Goal: Task Accomplishment & Management: Complete application form

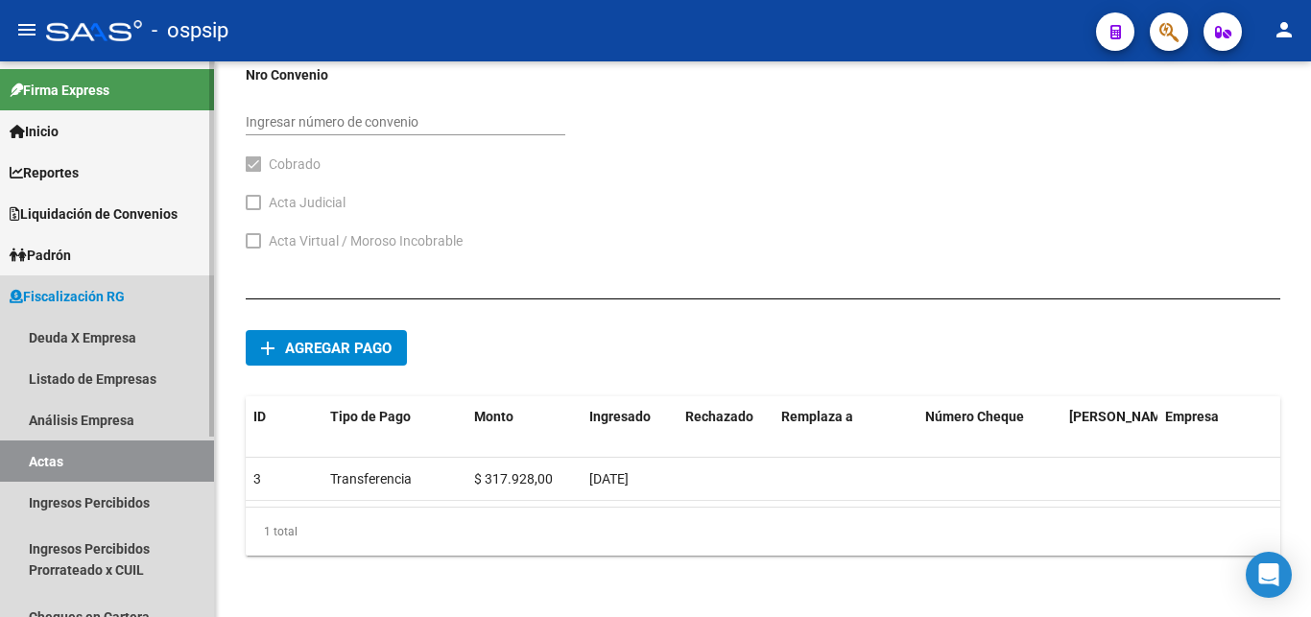
click at [116, 464] on link "Actas" at bounding box center [107, 461] width 214 height 41
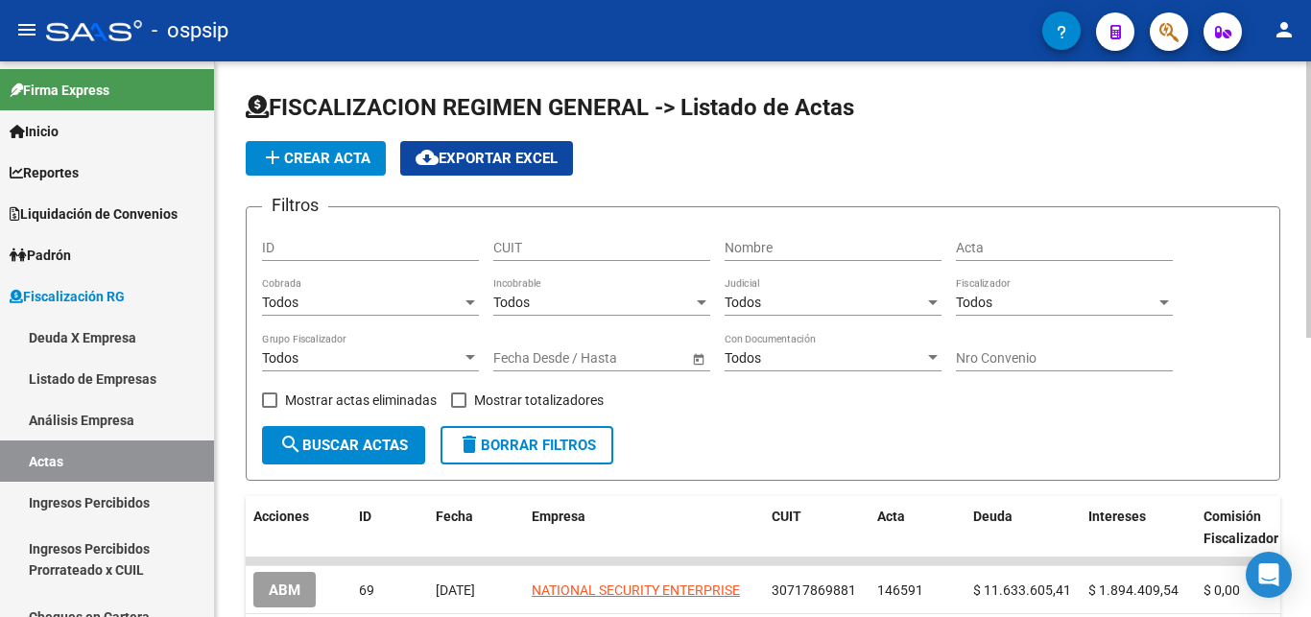
click at [805, 247] on input "Nombre" at bounding box center [833, 248] width 217 height 16
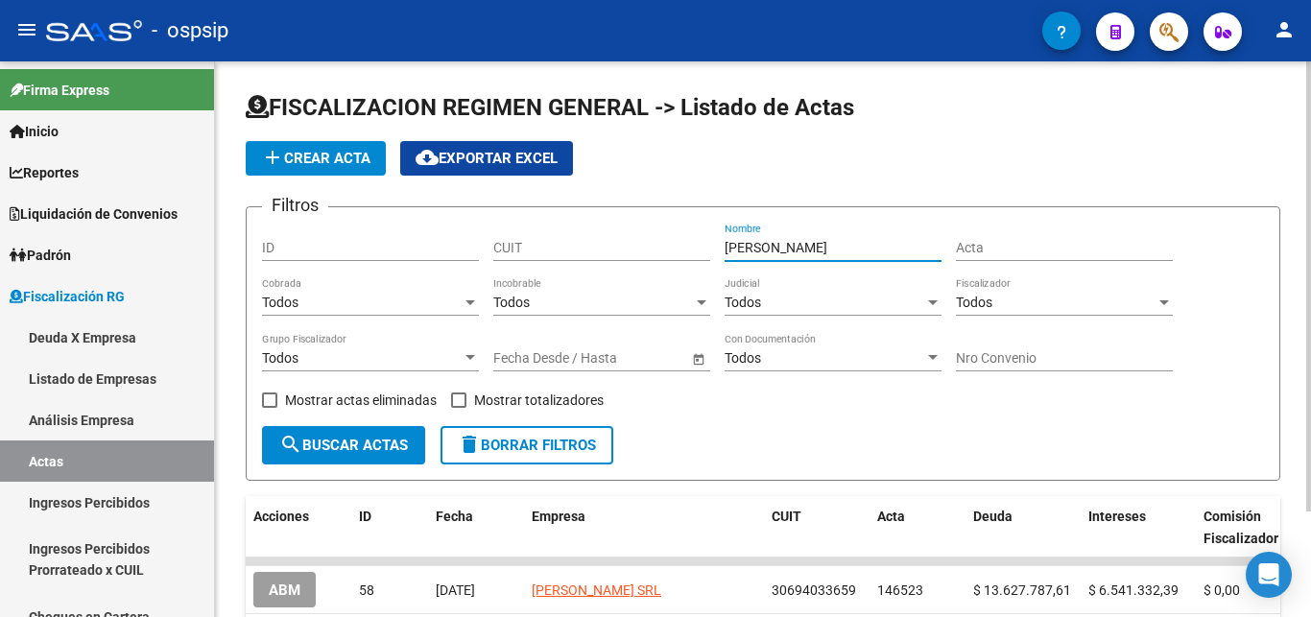
scroll to position [98, 0]
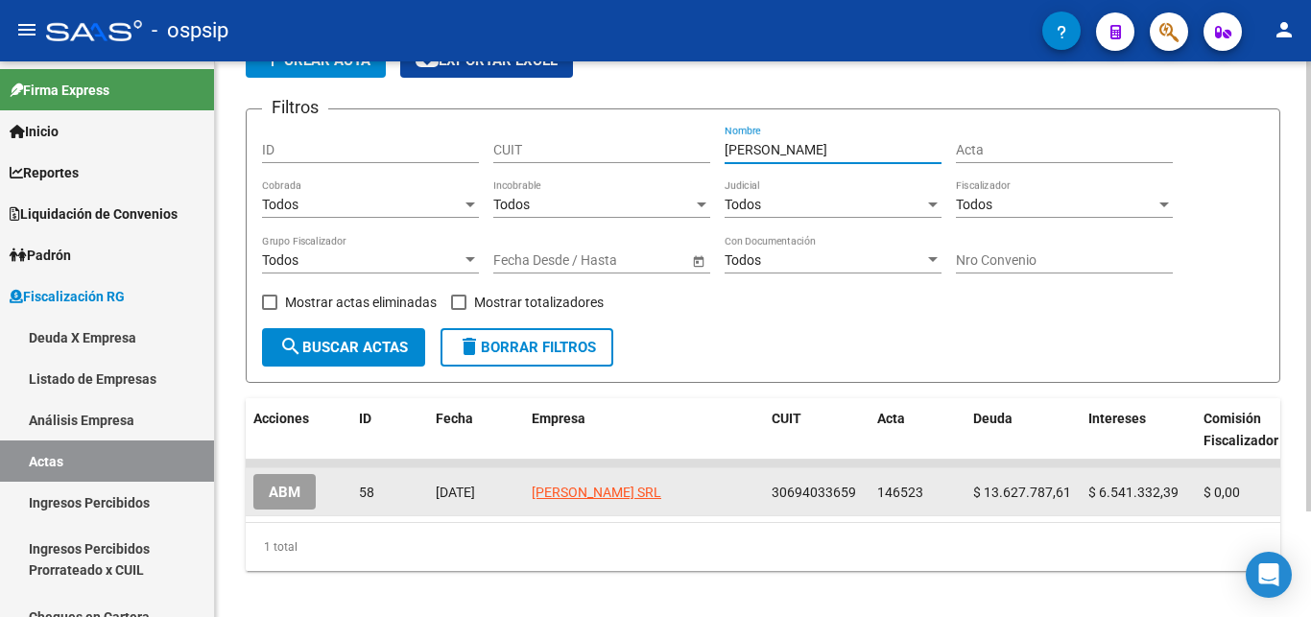
type input "[PERSON_NAME]"
click at [283, 502] on button "ABM" at bounding box center [284, 492] width 62 height 36
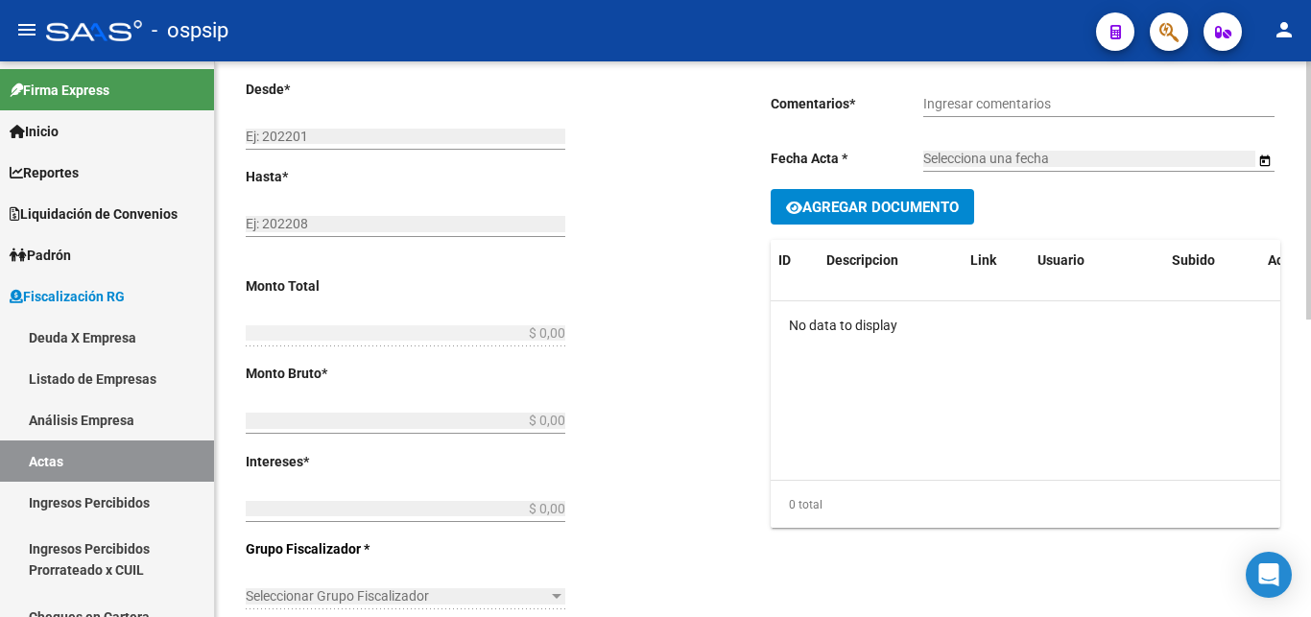
type input "202212"
type input "202409"
type input "$ 20.169.120,00"
type input "$ 13.627.787,61"
type input "$ 6.541.332,39"
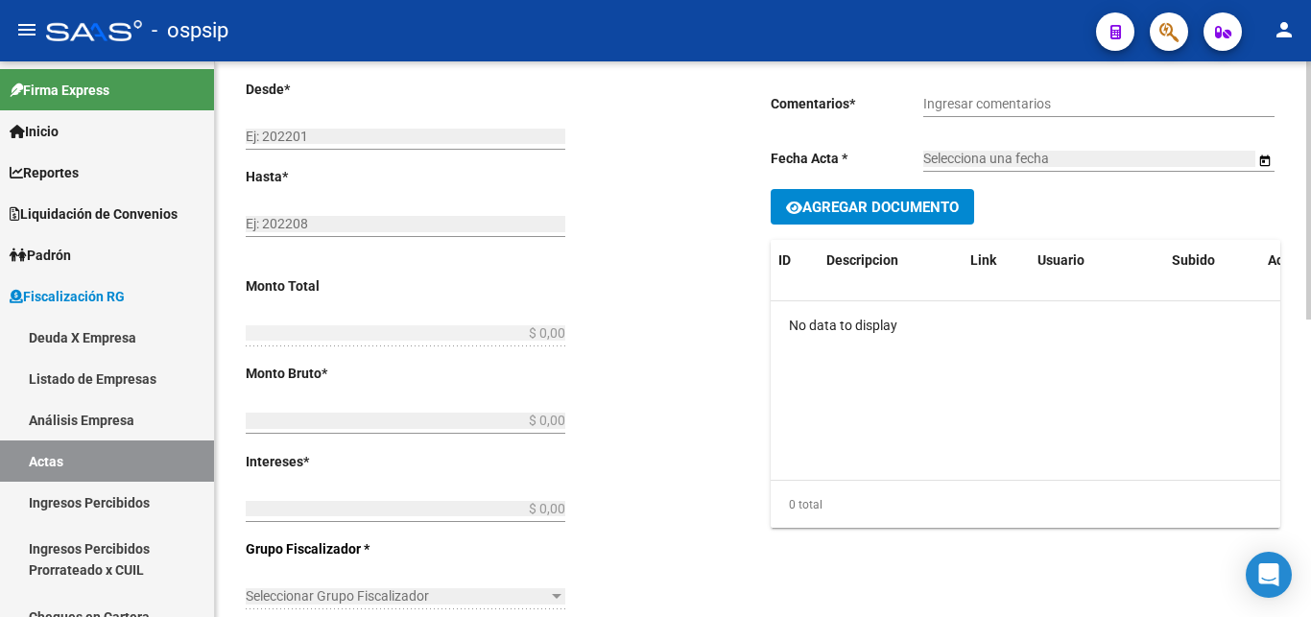
type input "146523"
type input "5009O"
checkbox input "true"
type input "Leg. 80019. Convenio 12 cuotas de $1.680.760,00 cada una 1er vto [DATE]."
type input "[DATE]"
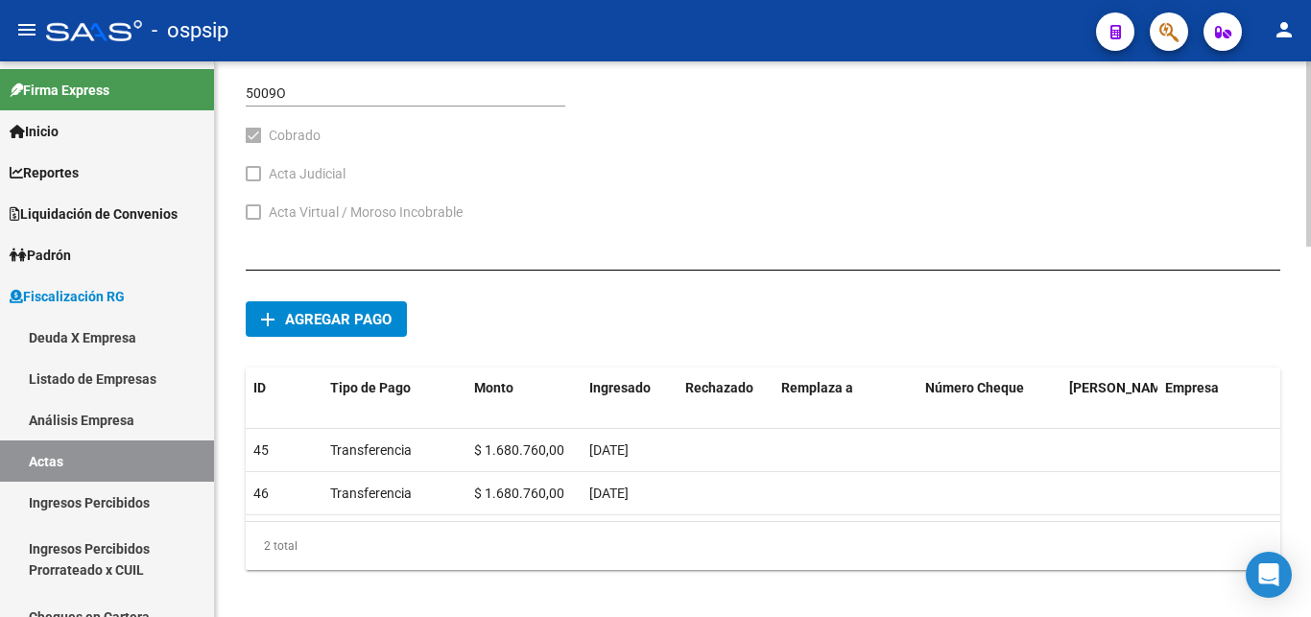
scroll to position [1109, 0]
